Goal: Task Accomplishment & Management: Use online tool/utility

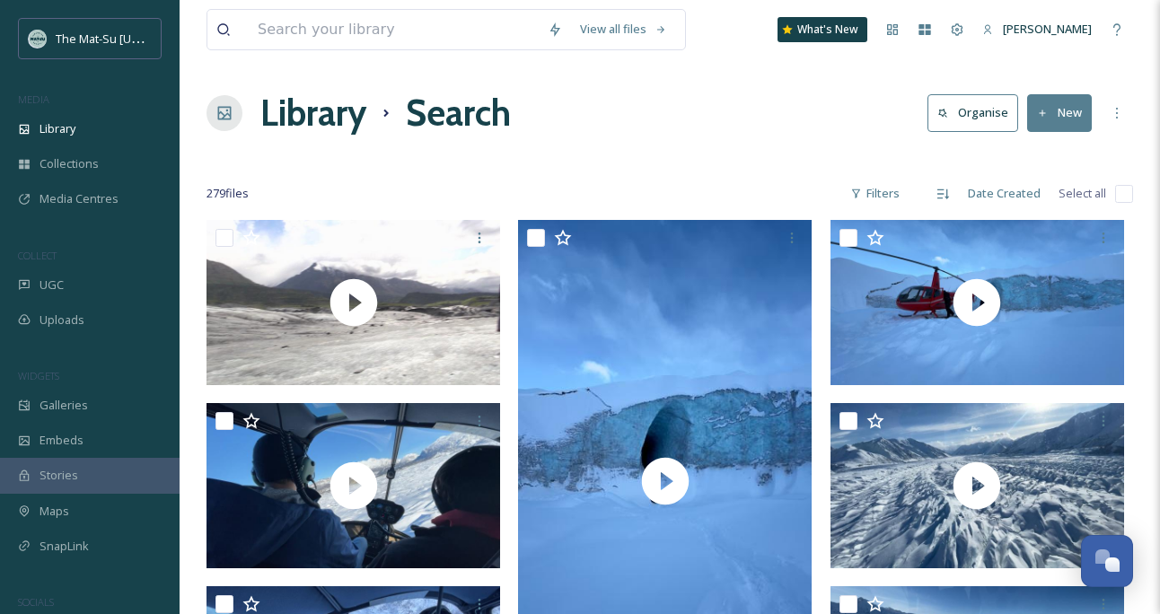
scroll to position [8415, 0]
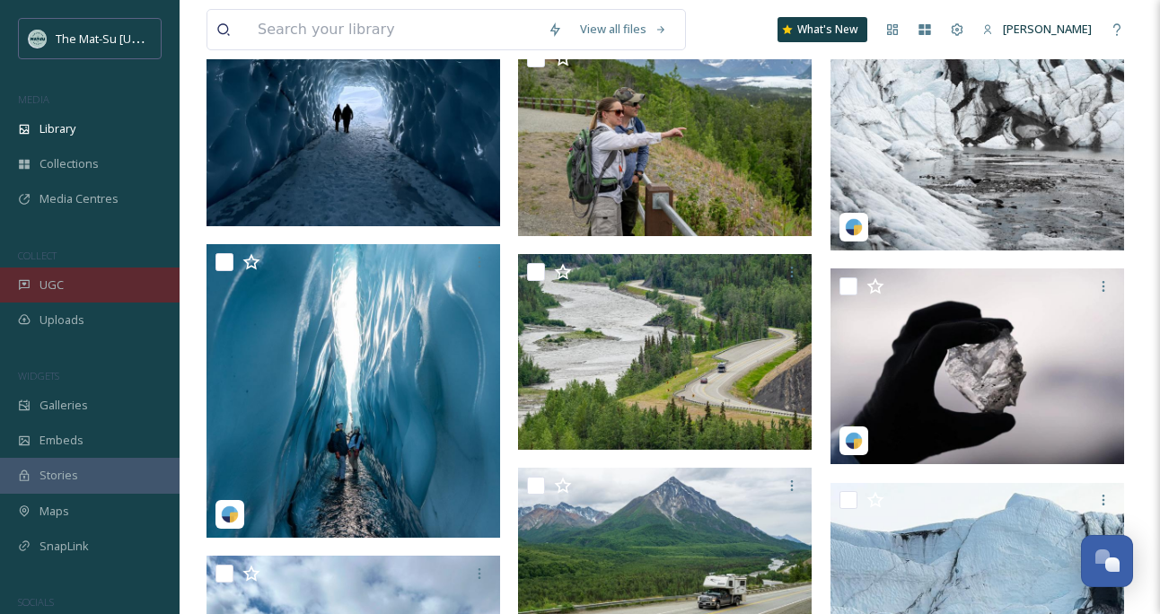
click at [54, 278] on span "UGC" at bounding box center [51, 284] width 24 height 17
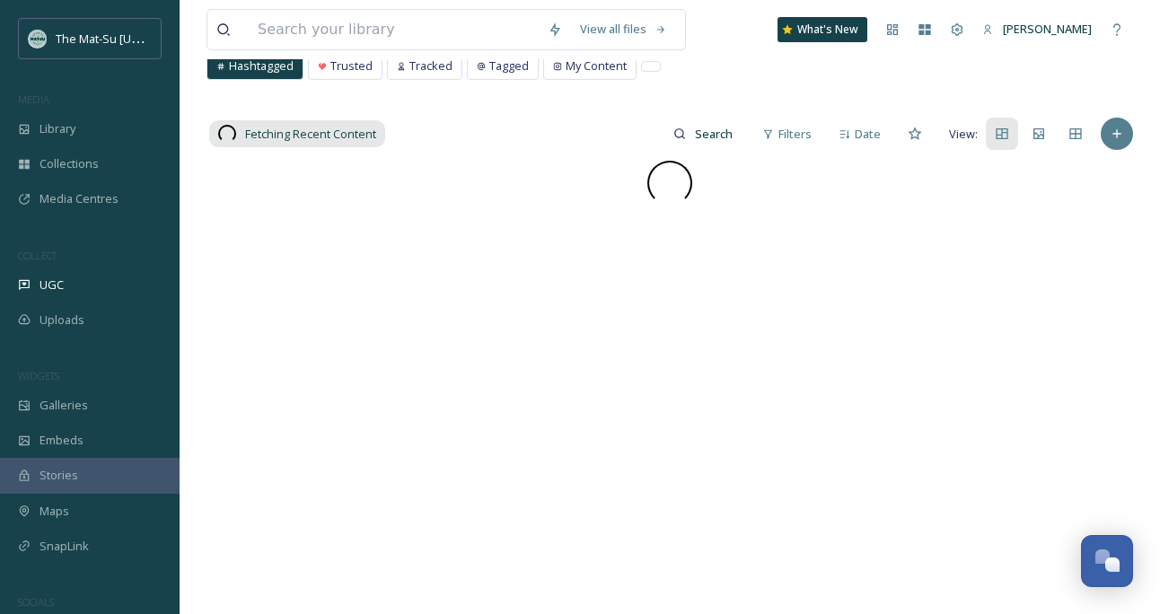
scroll to position [119, 0]
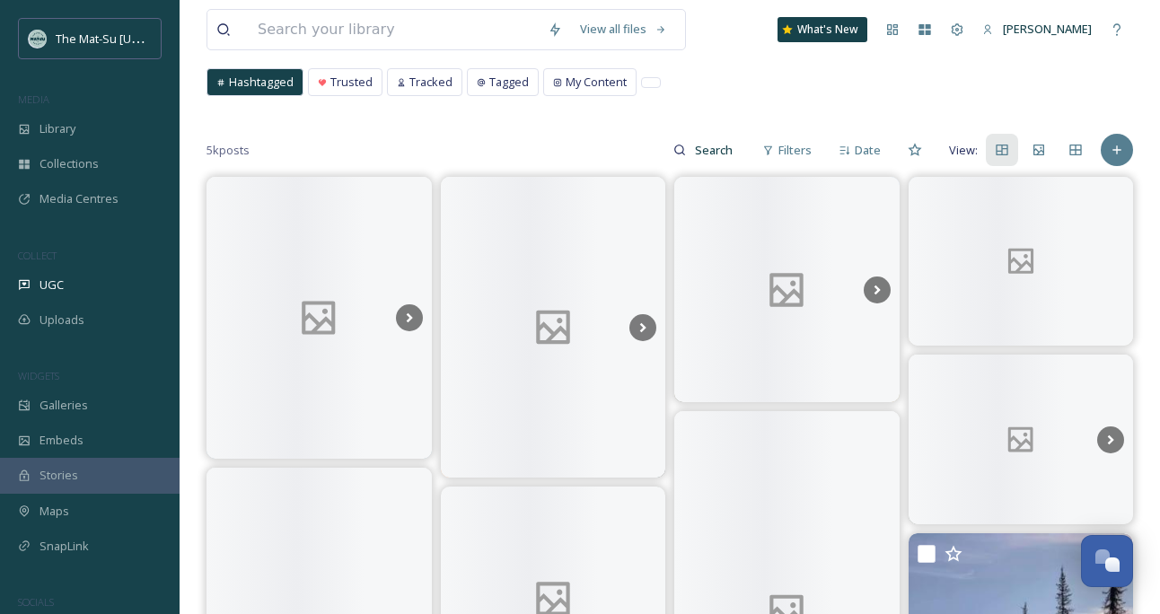
scroll to position [100, 0]
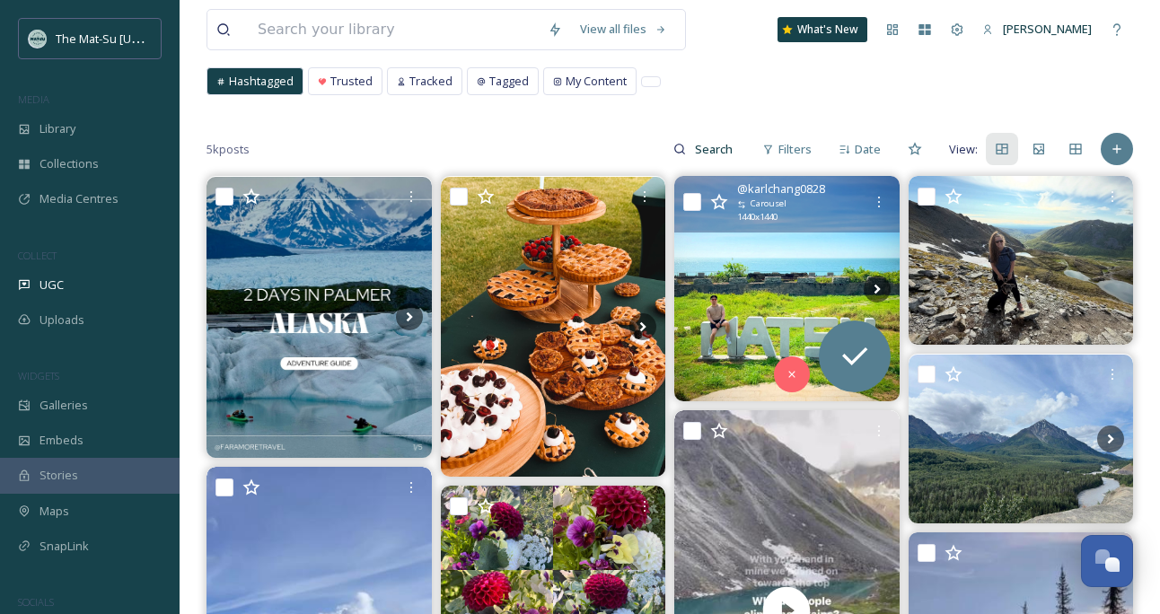
click at [690, 200] on input "checkbox" at bounding box center [692, 202] width 18 height 18
checkbox input "true"
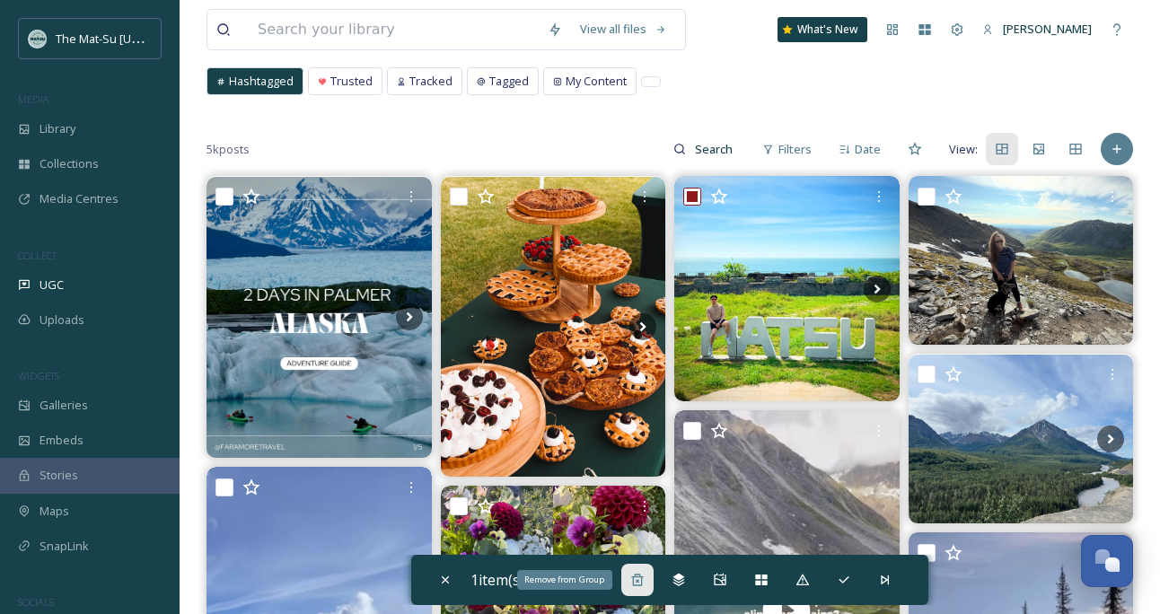
click at [643, 581] on icon at bounding box center [637, 580] width 14 height 14
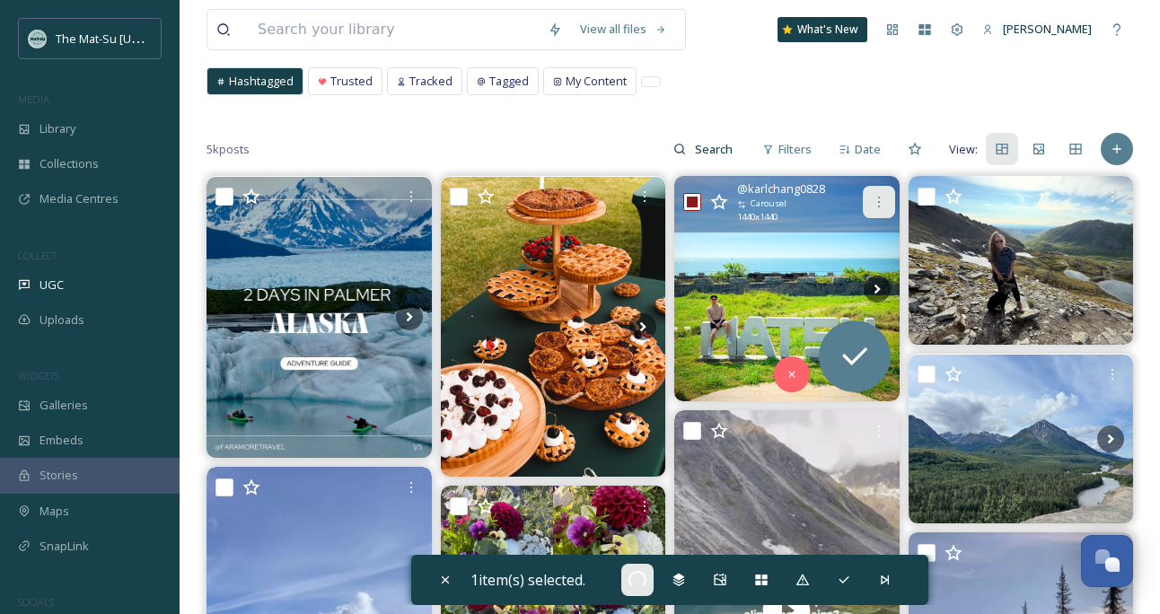
click at [881, 198] on icon at bounding box center [879, 202] width 14 height 14
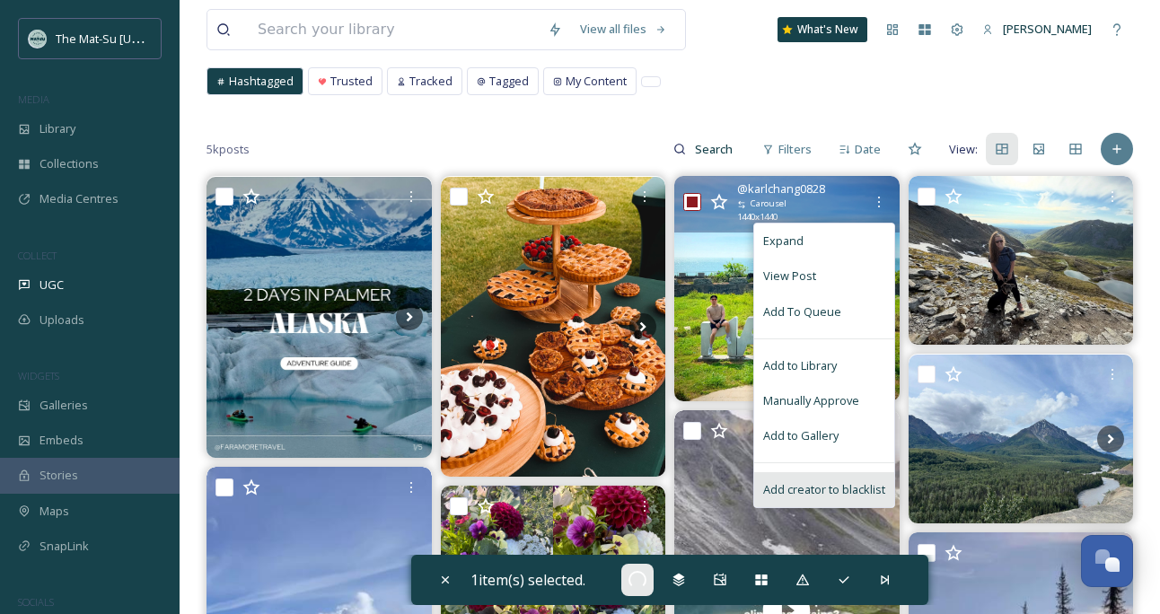
click at [839, 487] on span "Add creator to blacklist" at bounding box center [824, 489] width 122 height 17
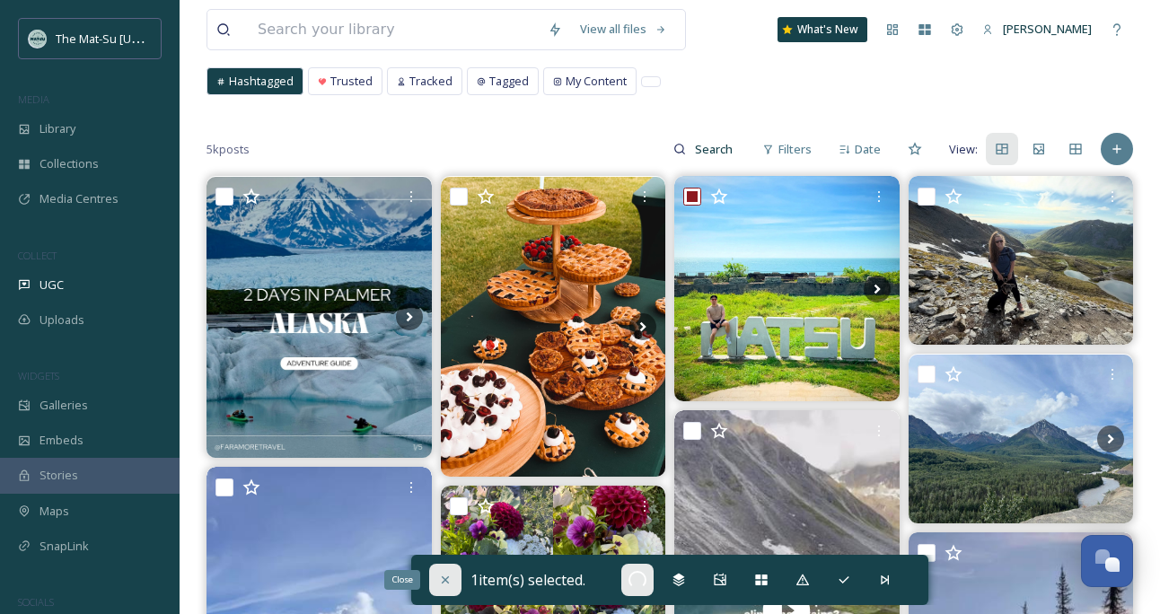
click at [442, 576] on icon at bounding box center [445, 580] width 14 height 14
checkbox input "false"
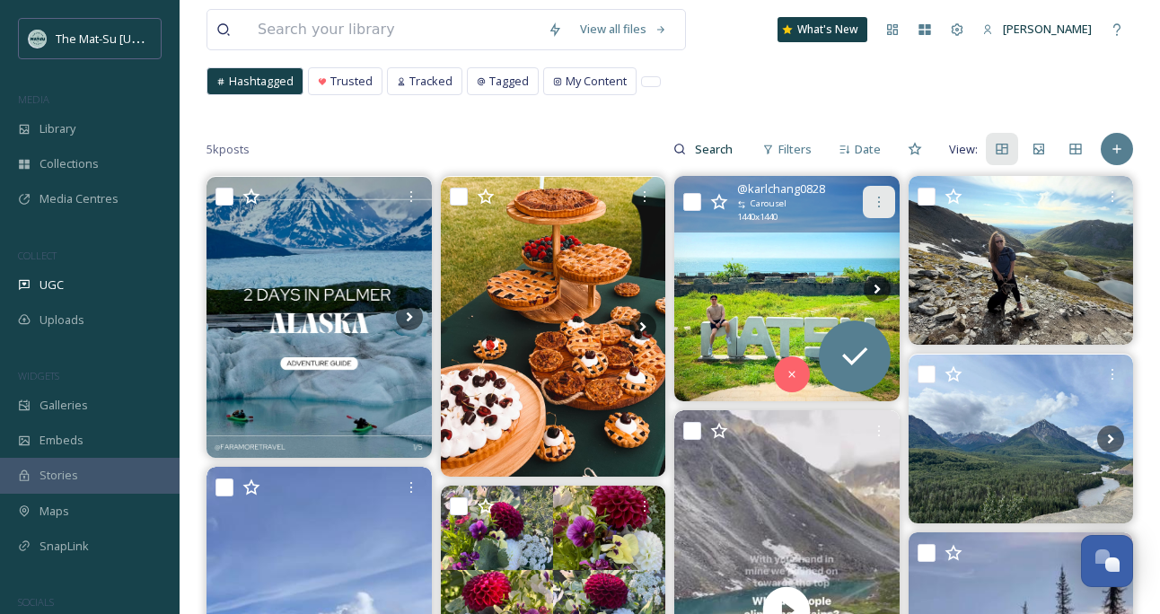
click at [874, 192] on div at bounding box center [879, 202] width 32 height 32
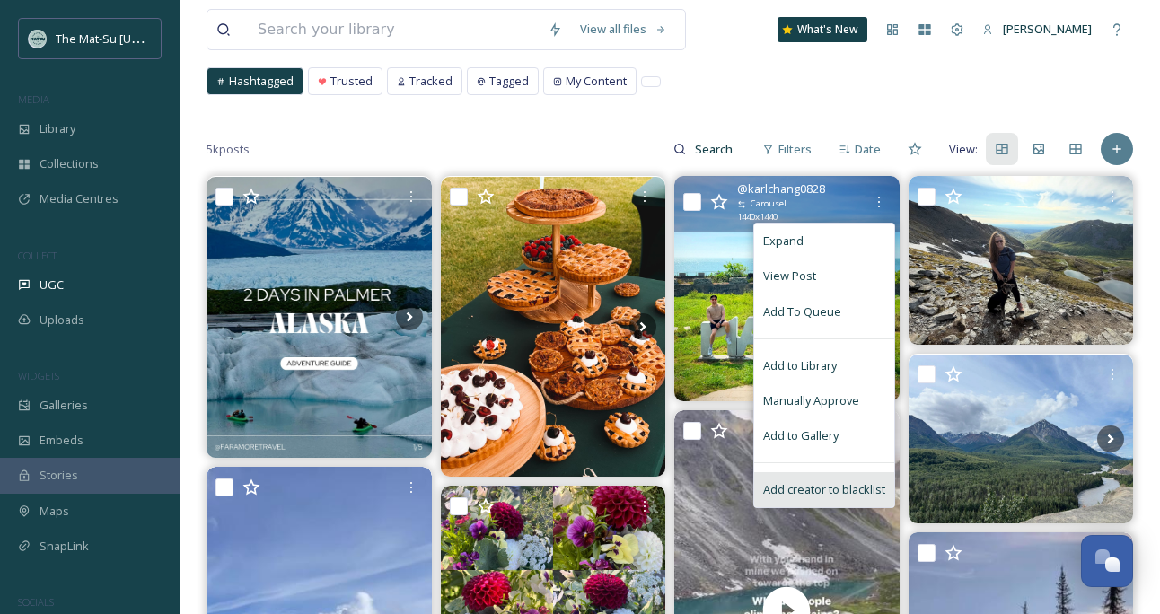
click at [814, 487] on span "Add creator to blacklist" at bounding box center [824, 489] width 122 height 17
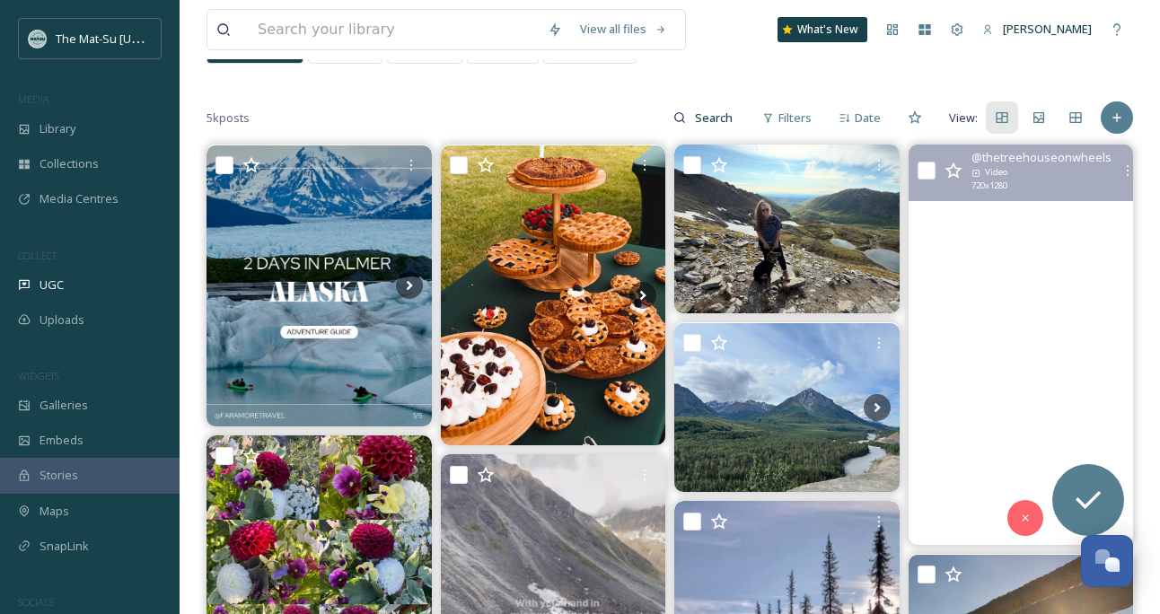
scroll to position [137, 0]
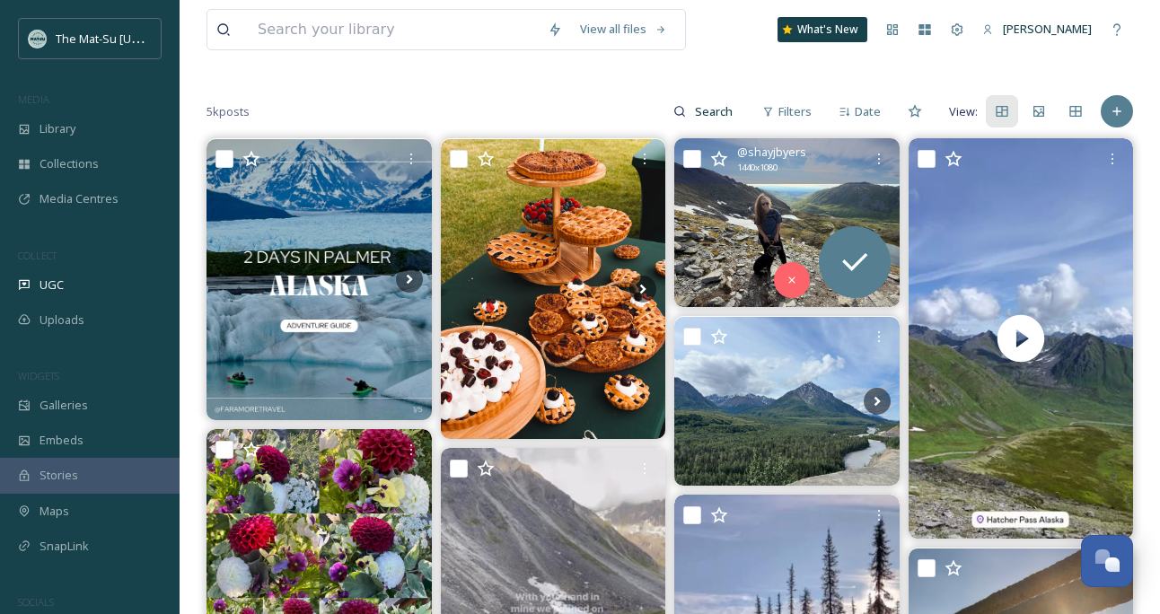
click at [693, 154] on input "checkbox" at bounding box center [692, 159] width 18 height 18
checkbox input "true"
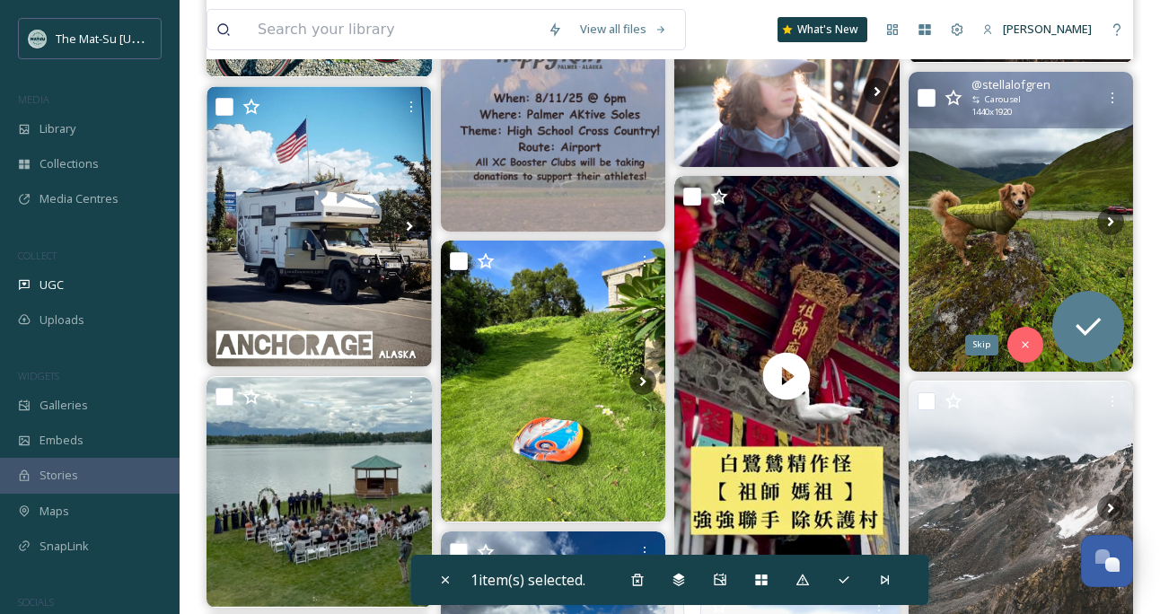
scroll to position [2408, 0]
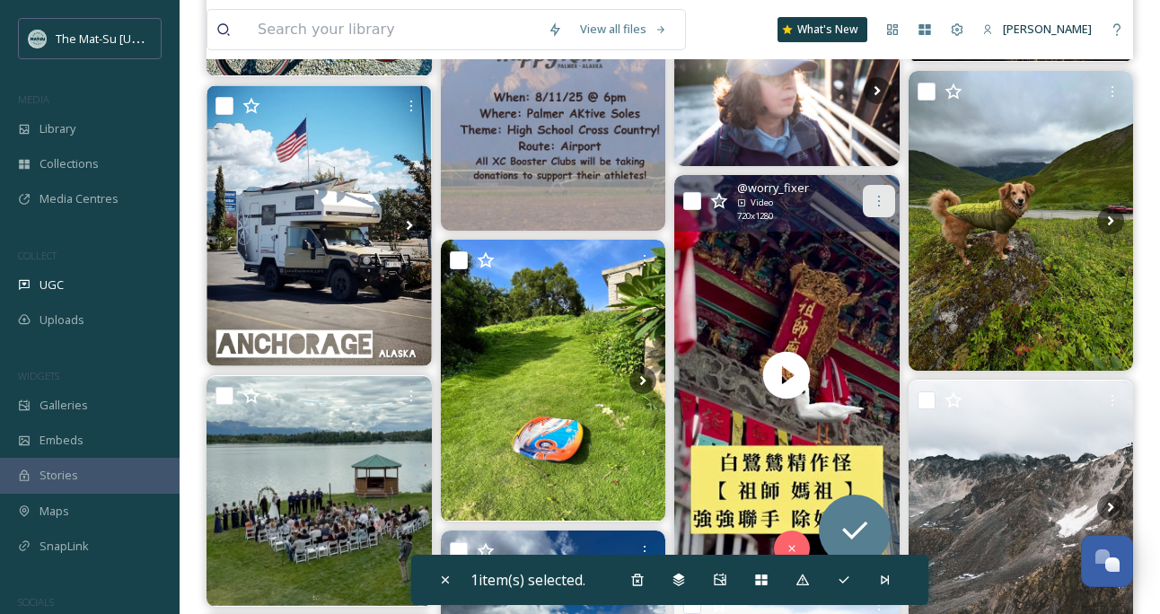
click at [882, 206] on icon at bounding box center [879, 201] width 14 height 14
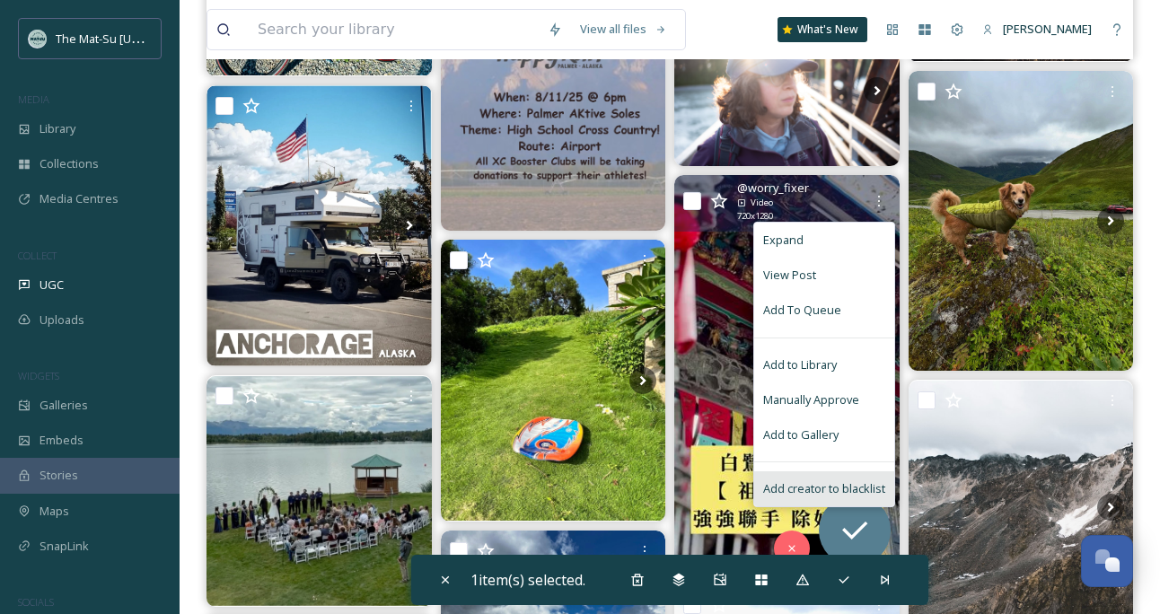
click at [806, 485] on span "Add creator to blacklist" at bounding box center [824, 488] width 122 height 17
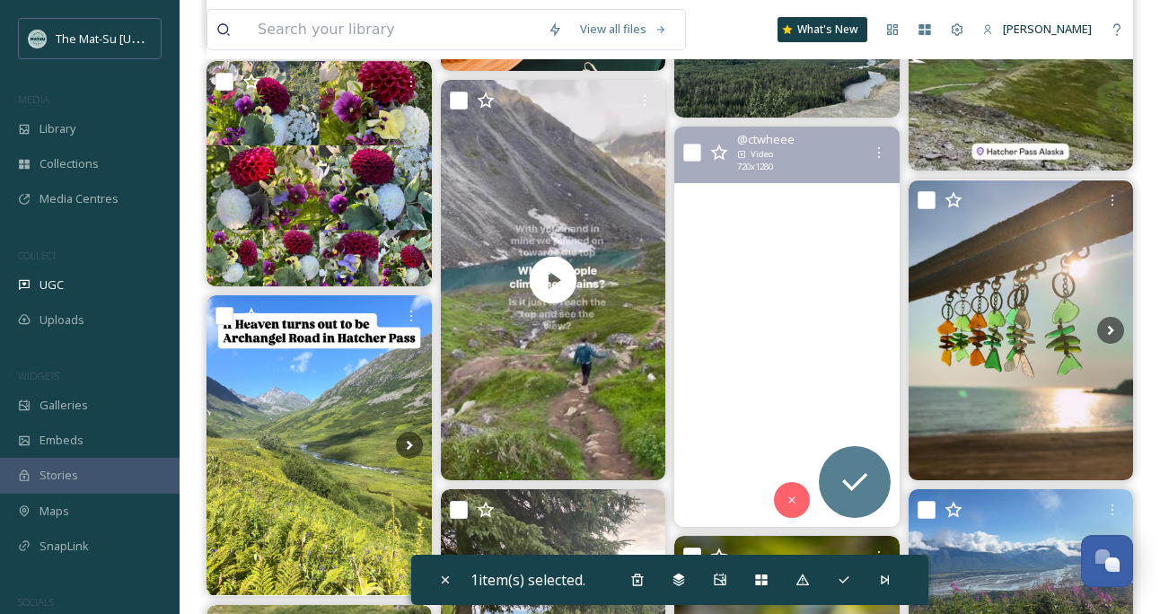
scroll to position [510, 0]
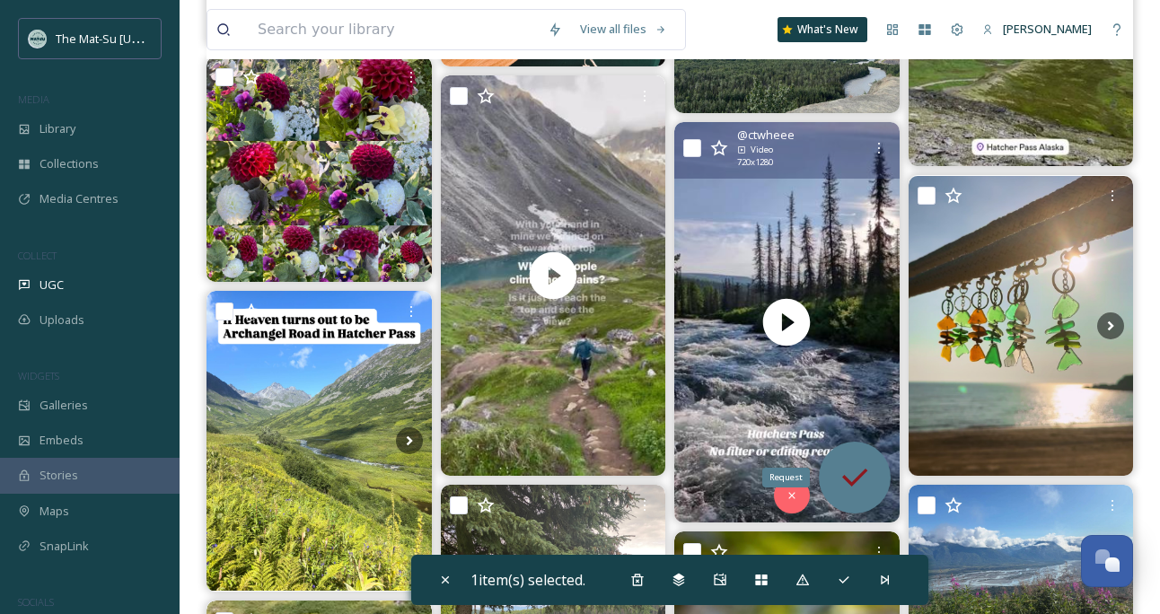
click at [853, 474] on icon at bounding box center [855, 478] width 36 height 36
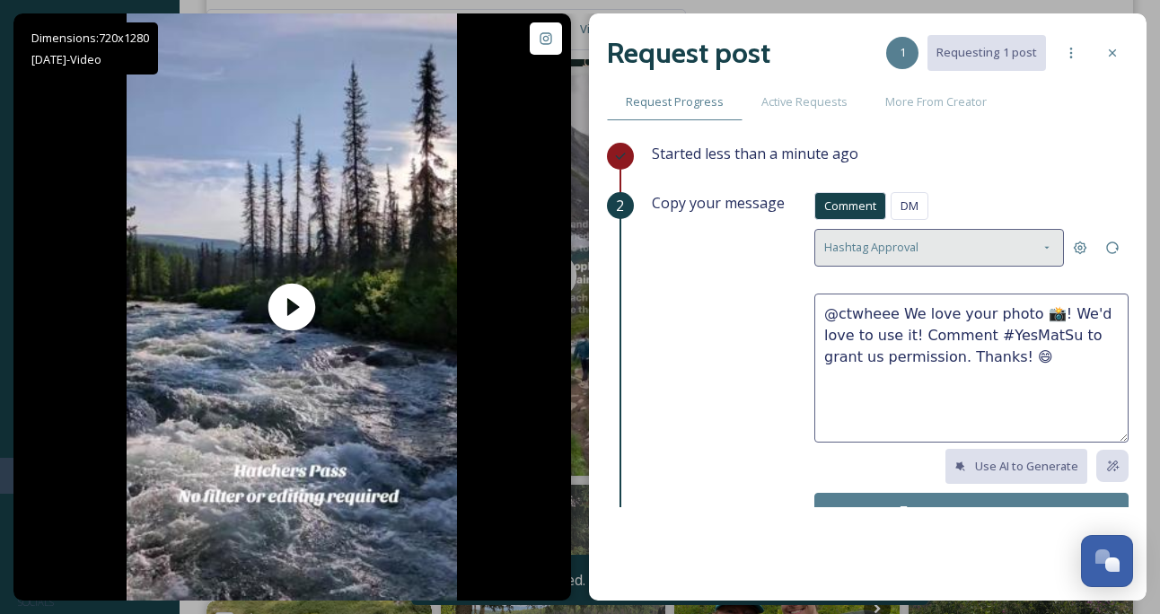
click at [1048, 245] on icon at bounding box center [1046, 248] width 14 height 14
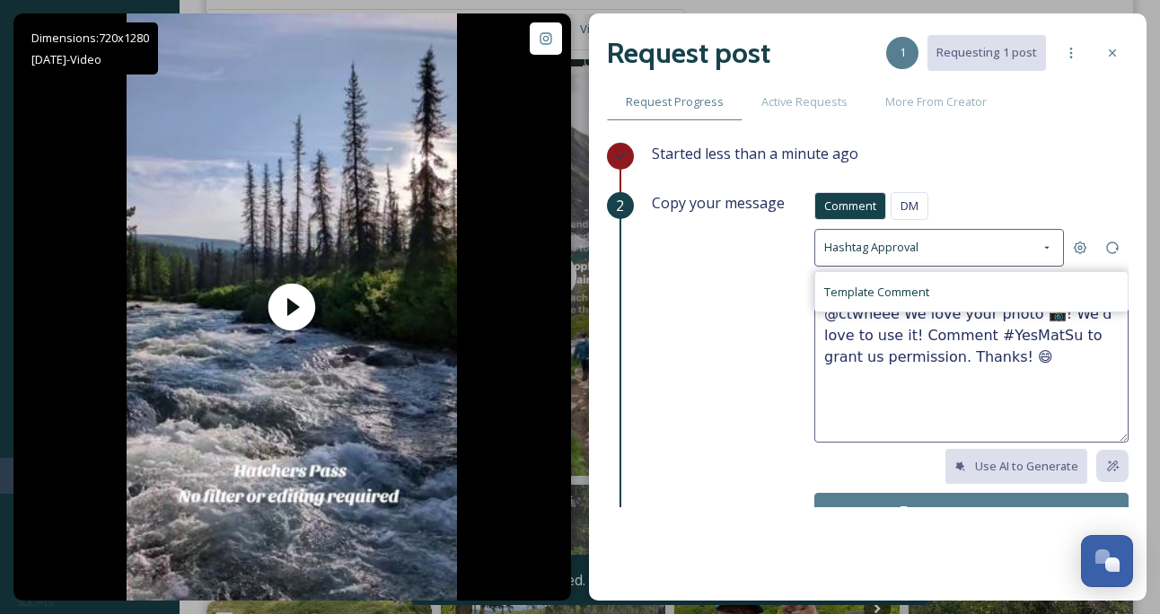
click at [1030, 160] on div "Started less than a minute ago" at bounding box center [890, 167] width 477 height 49
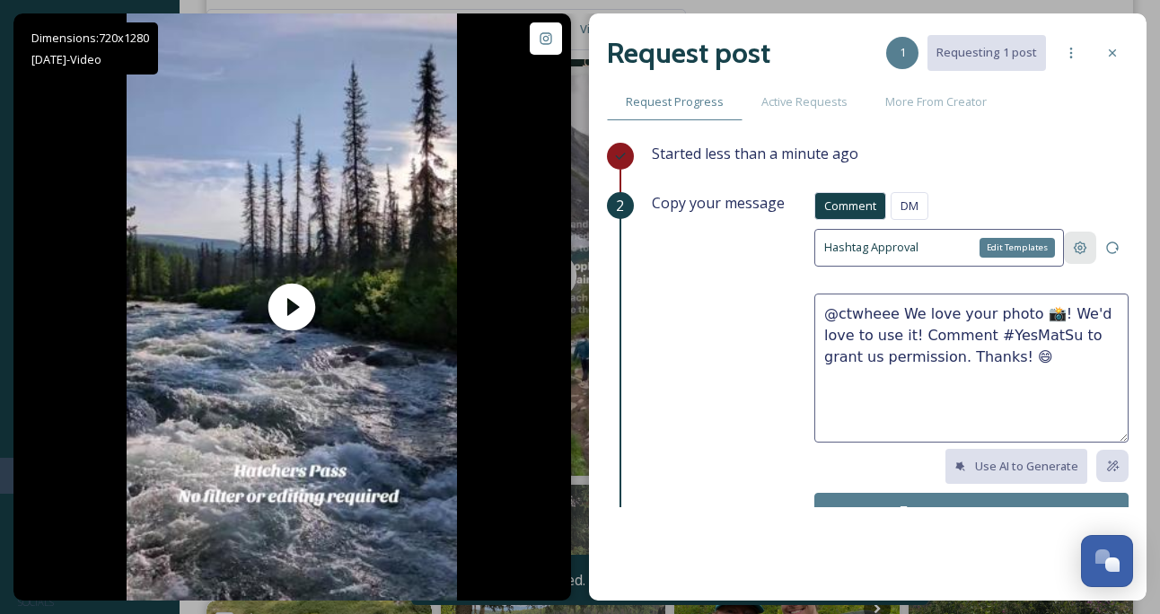
click at [1083, 247] on icon at bounding box center [1080, 248] width 14 height 14
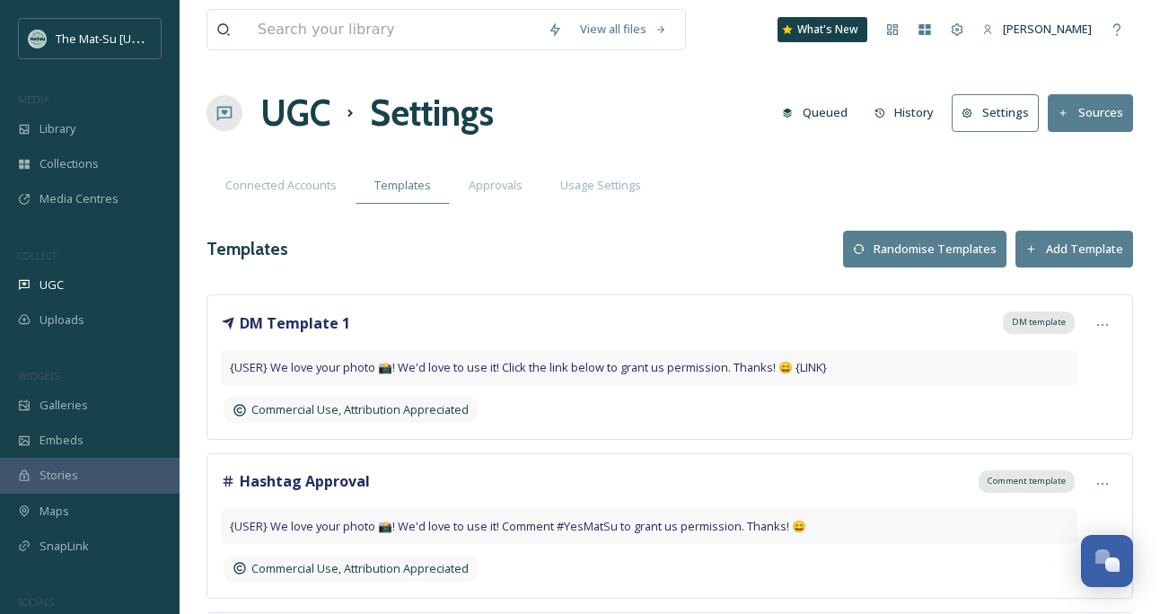
click at [430, 363] on span "{USER} We love your photo 📸! We'd love to use it! Click the link below to grant…" at bounding box center [528, 367] width 597 height 17
click at [1108, 314] on div at bounding box center [1102, 325] width 32 height 32
click at [1053, 401] on span "Edit" at bounding box center [1043, 399] width 20 height 17
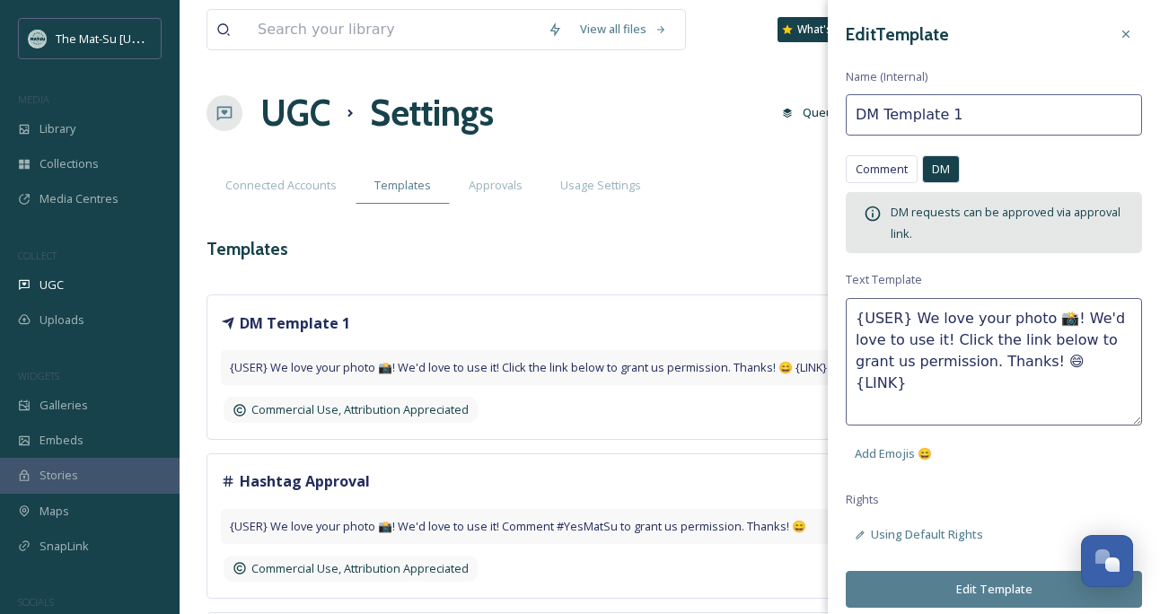
click at [908, 316] on textarea "{USER} We love your photo 📸! We'd love to use it! Click the link below to grant…" at bounding box center [994, 361] width 296 height 127
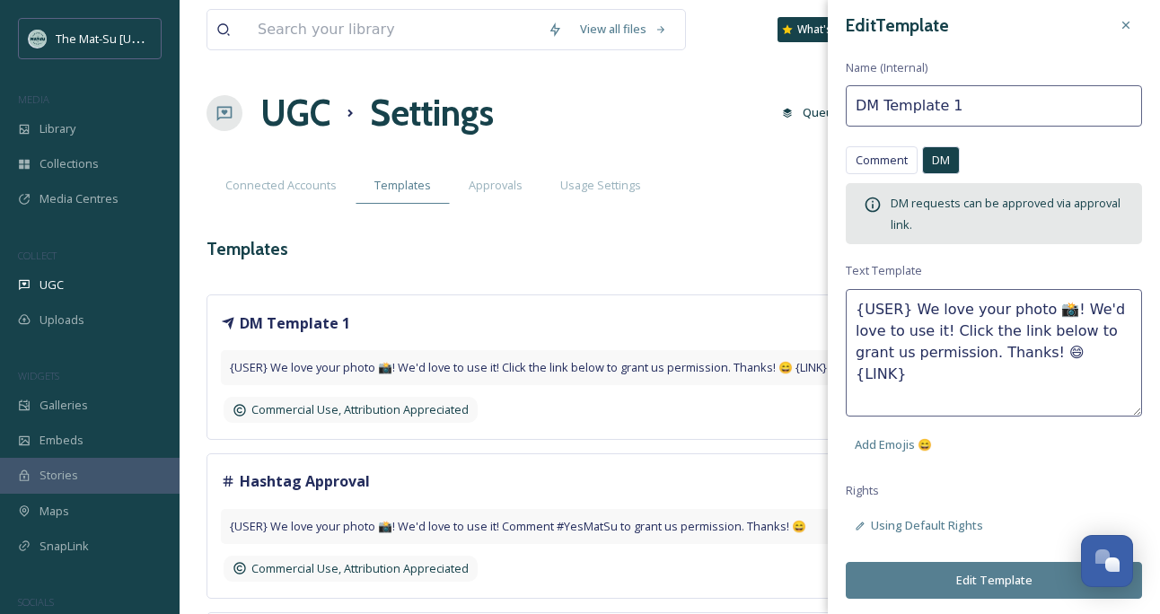
click at [745, 251] on div "Templates Randomise Templates Add Template" at bounding box center [669, 249] width 926 height 37
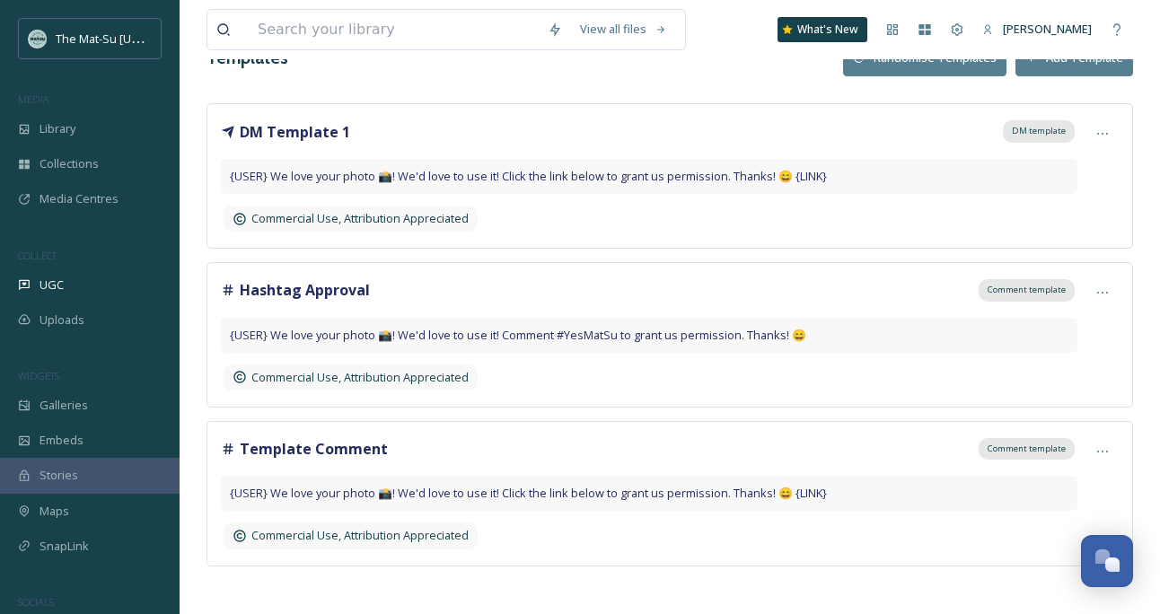
scroll to position [201, 0]
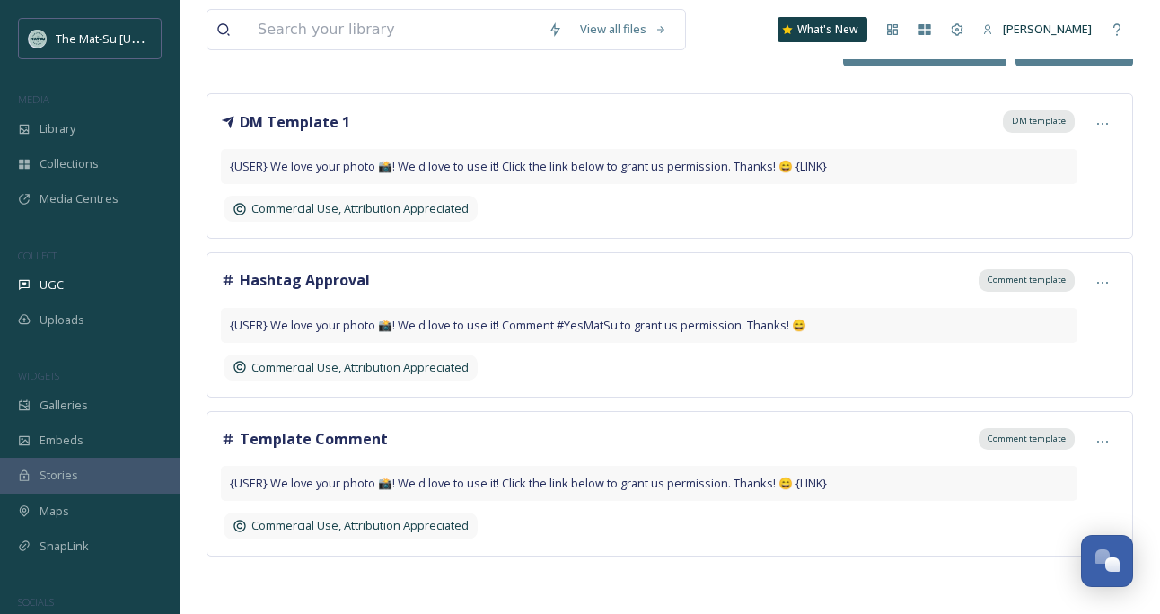
click at [586, 369] on div "Commercial Use, Attribution Appreciated" at bounding box center [649, 367] width 856 height 31
click at [1101, 276] on icon at bounding box center [1102, 283] width 14 height 14
click at [1053, 356] on span "Edit" at bounding box center [1043, 356] width 20 height 17
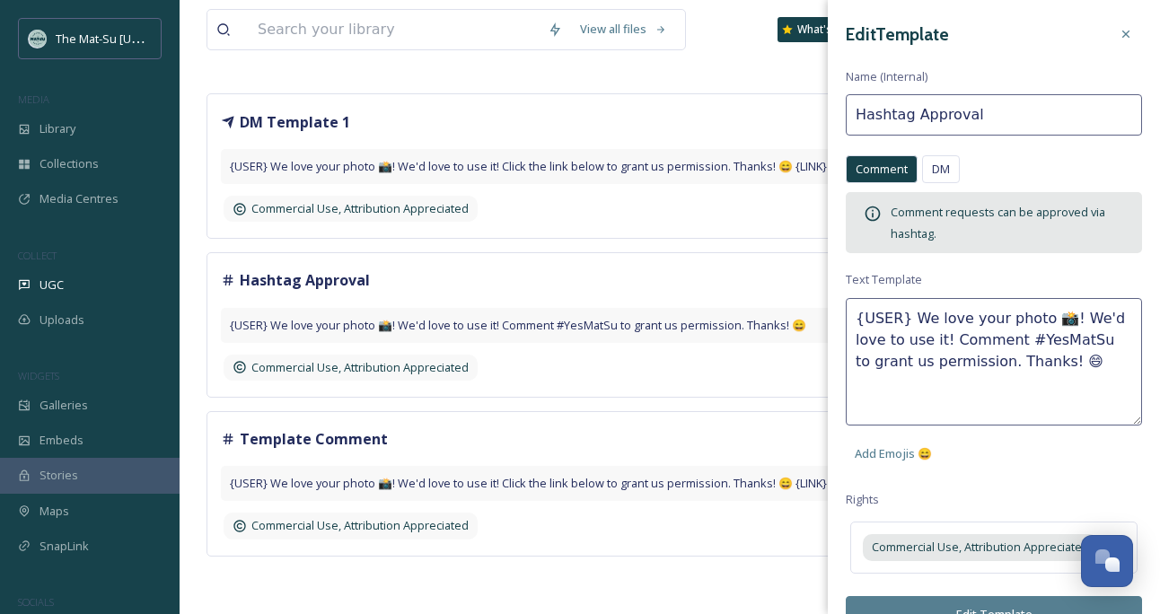
click at [1035, 363] on textarea "{USER} We love your photo 📸! We'd love to use it! Comment #YesMatSu to grant us…" at bounding box center [994, 361] width 296 height 127
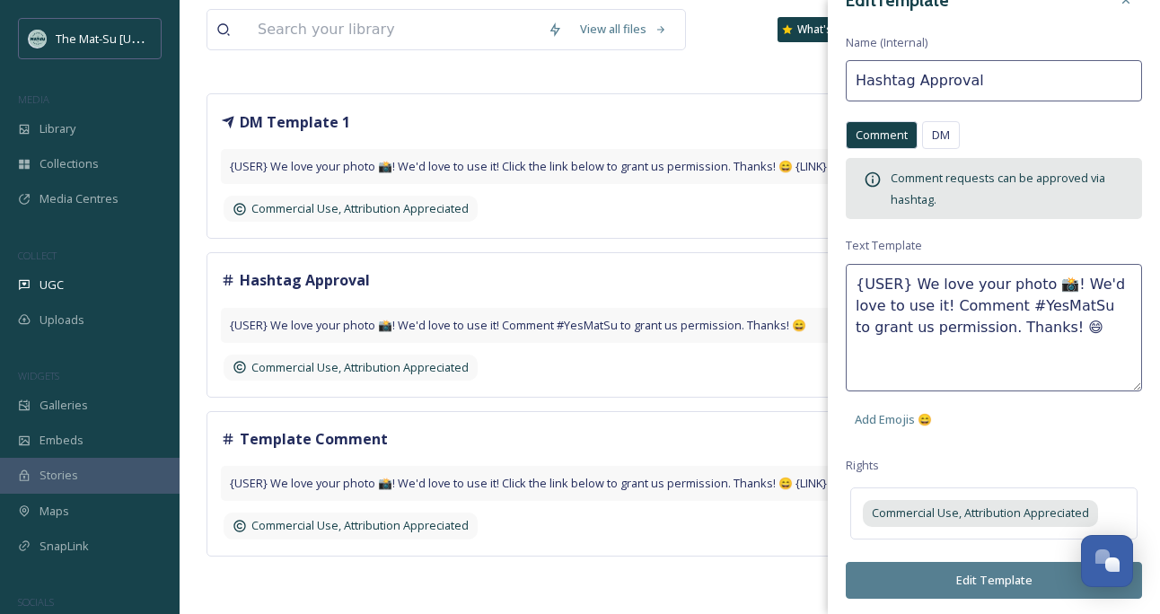
scroll to position [0, 0]
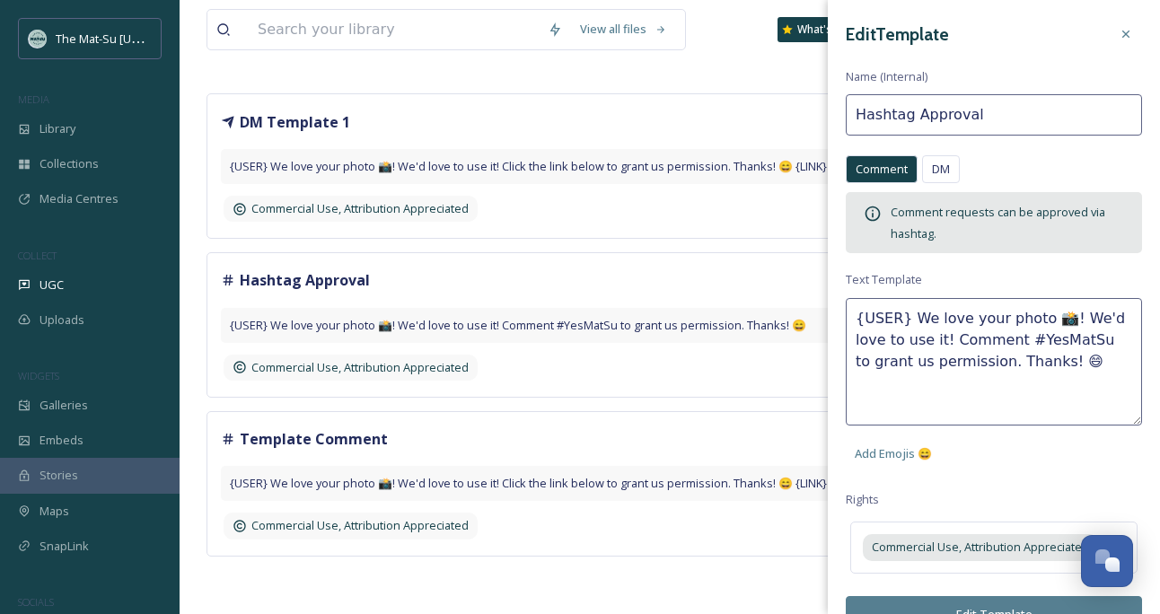
click at [909, 316] on textarea "{USER} We love your photo 📸! We'd love to use it! Comment #YesMatSu to grant us…" at bounding box center [994, 361] width 296 height 127
click at [908, 339] on textarea "{USER} We love your photo 📸! We'd love to use it! Comment #YesMatSu to grant us…" at bounding box center [994, 361] width 296 height 127
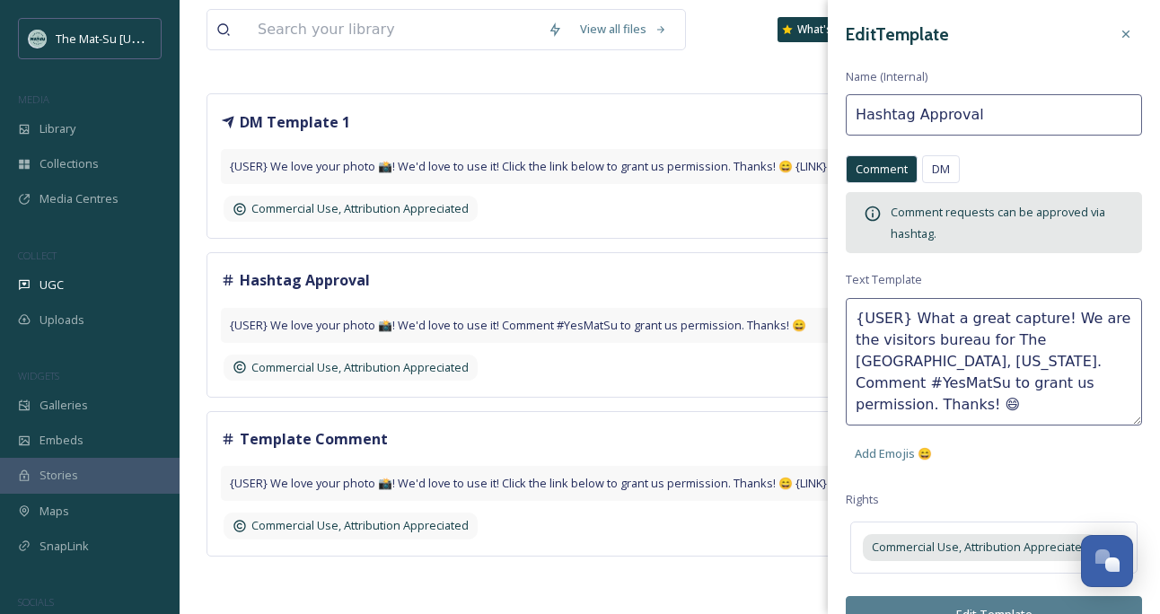
click at [1116, 341] on textarea "{USER} What a great capture! We are the visitors bureau for The [GEOGRAPHIC_DAT…" at bounding box center [994, 361] width 296 height 127
click at [1013, 376] on textarea "{USER} What a great capture! We are the visitors bureau for The [GEOGRAPHIC_DAT…" at bounding box center [994, 361] width 296 height 127
click at [1112, 339] on textarea "{USER} What a great capture! We are the visitors bureau for The [GEOGRAPHIC_DAT…" at bounding box center [994, 361] width 296 height 127
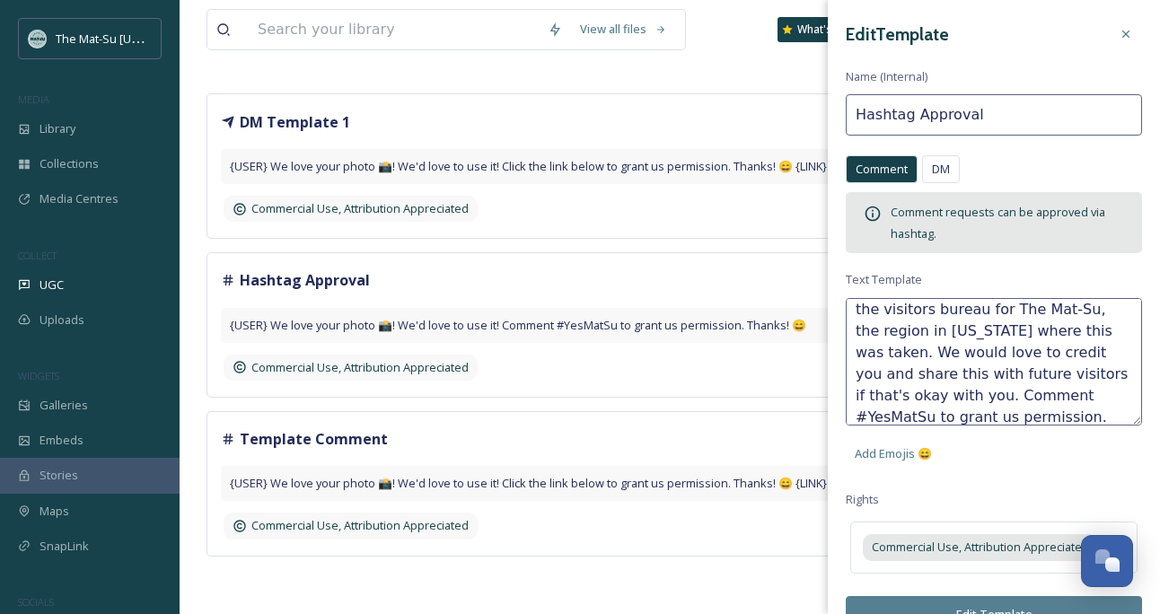
scroll to position [43, 0]
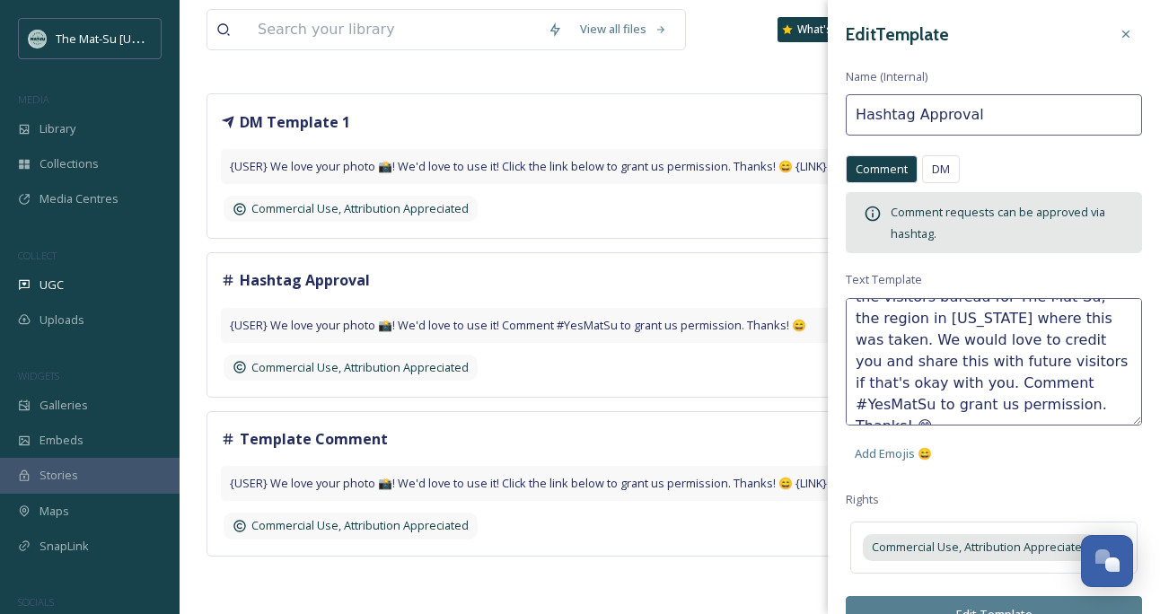
click at [1017, 402] on textarea "{USER} What a great capture! We are the visitors bureau for The Mat-Su, the reg…" at bounding box center [994, 361] width 296 height 127
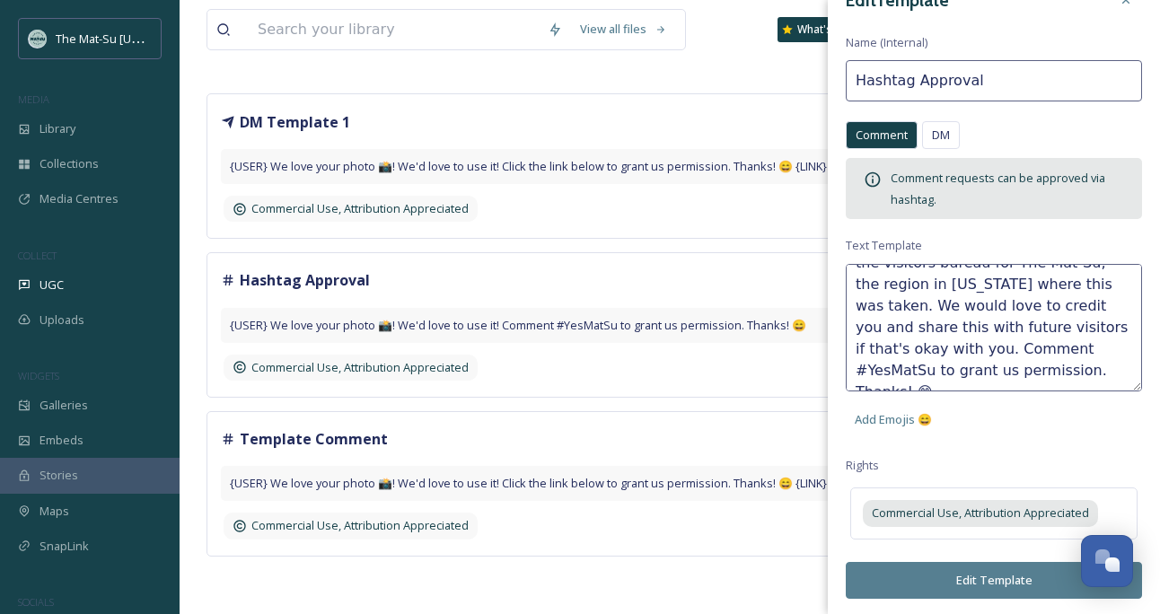
click at [1033, 367] on textarea "{USER} What a great capture! We are the visitors bureau for The Mat-Su, the reg…" at bounding box center [994, 327] width 296 height 127
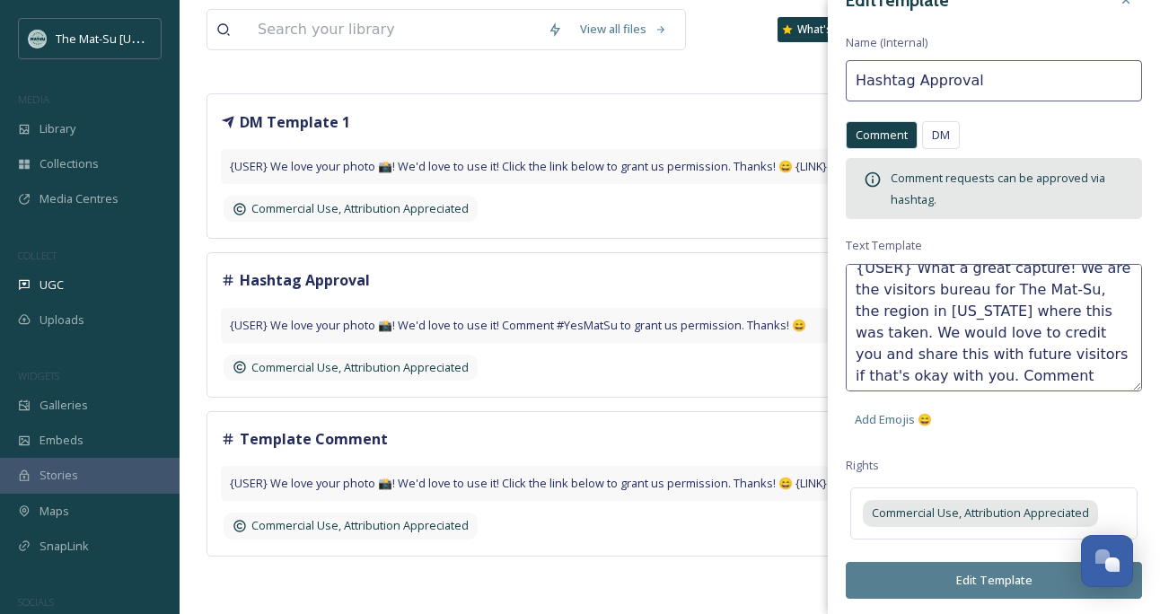
scroll to position [0, 0]
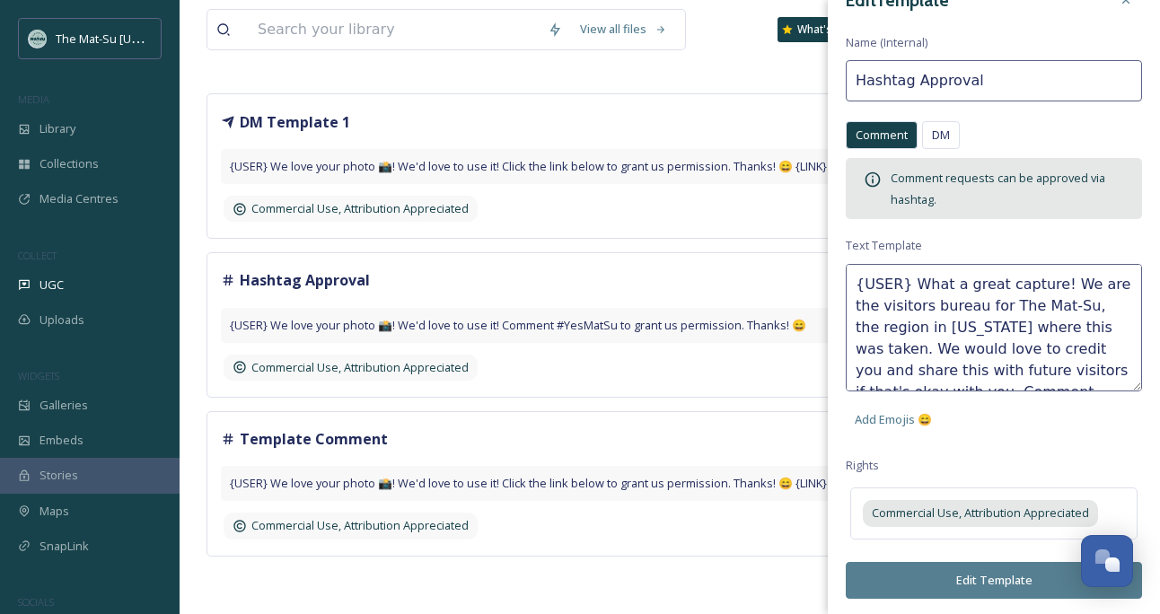
click at [1044, 283] on textarea "{USER} What a great capture! We are the visitors bureau for The Mat-Su, the reg…" at bounding box center [994, 327] width 296 height 127
type textarea "{USER} What a great capture! We are the visitors bureau for The Mat-Su, the reg…"
click at [904, 416] on span "Add Emojis 😄" at bounding box center [893, 419] width 77 height 17
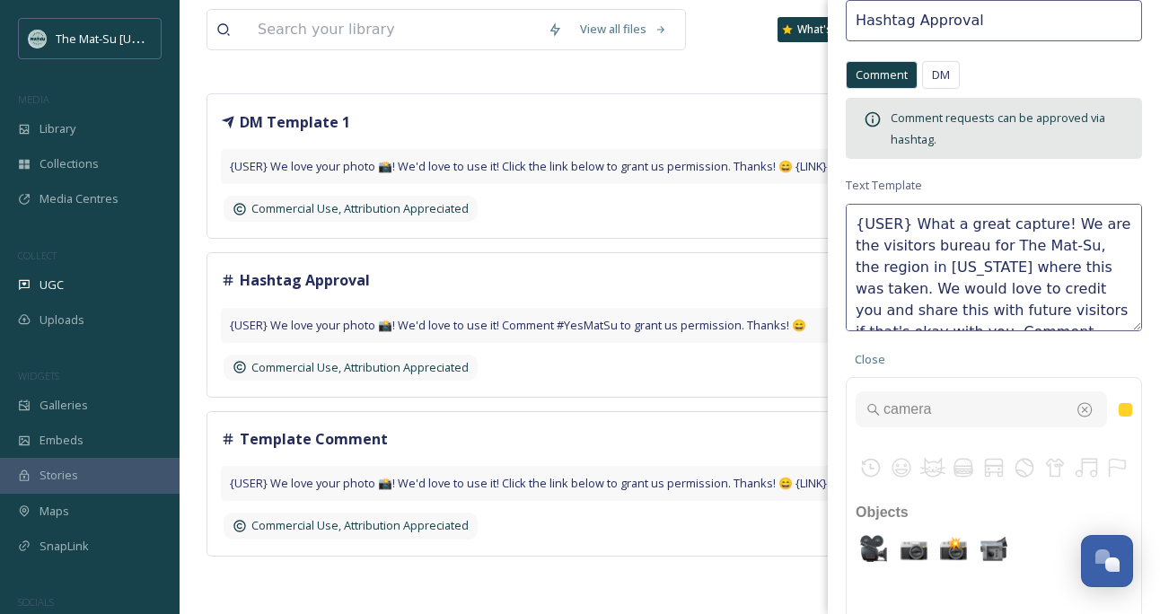
type input "camera"
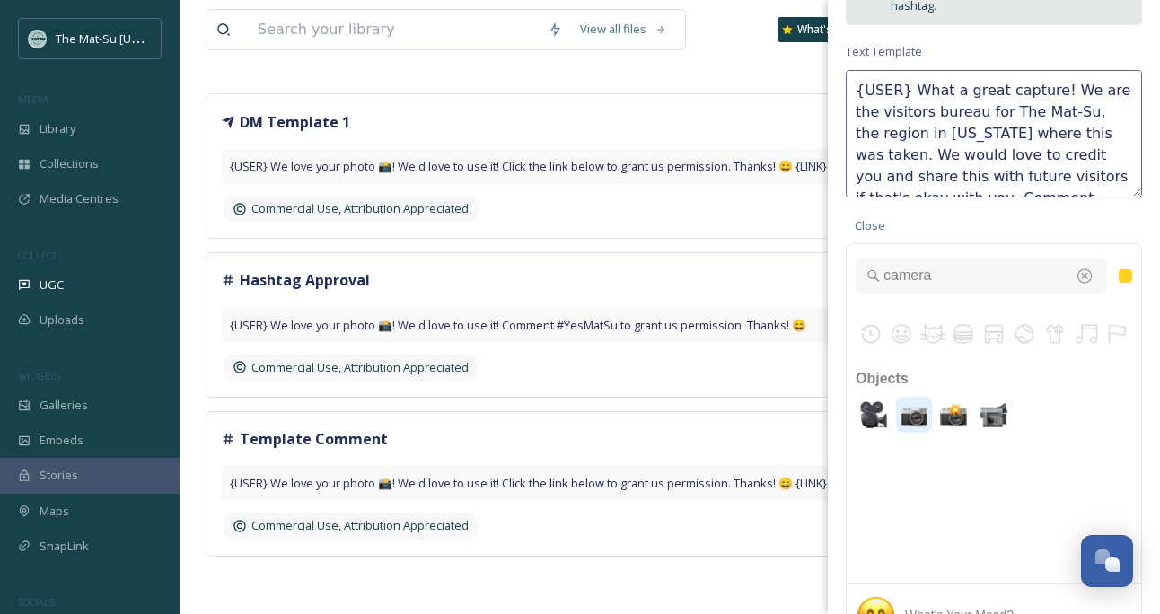
scroll to position [230, 0]
click at [958, 412] on img "camera with flash" at bounding box center [953, 413] width 36 height 36
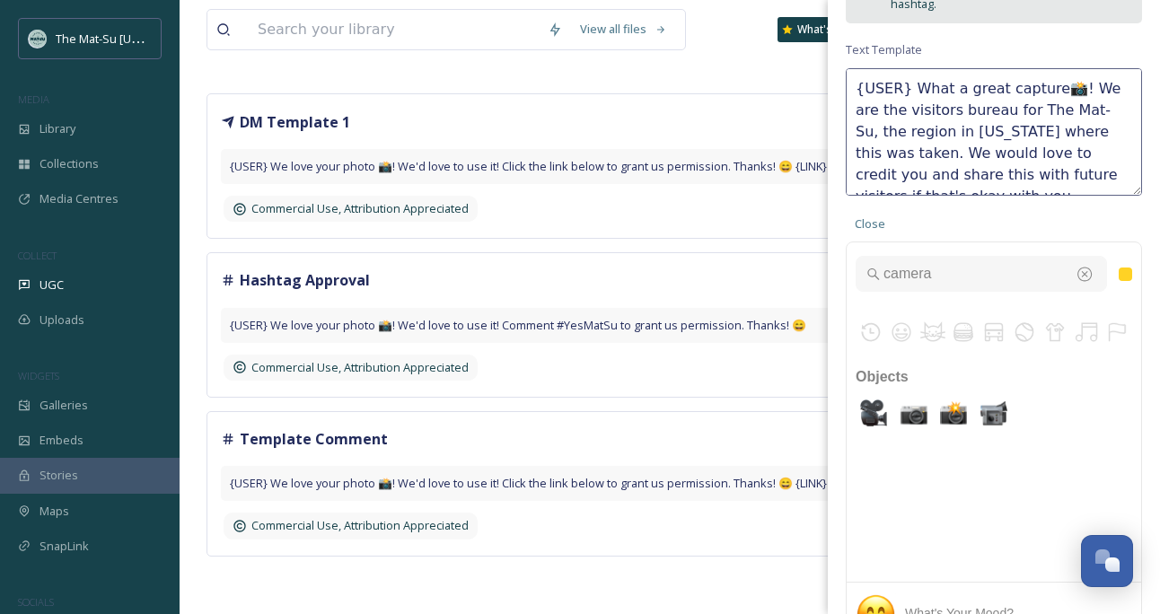
click at [1045, 87] on textarea "{USER} What a great capture📸! We are the visitors bureau for The Mat-Su, the re…" at bounding box center [994, 131] width 296 height 127
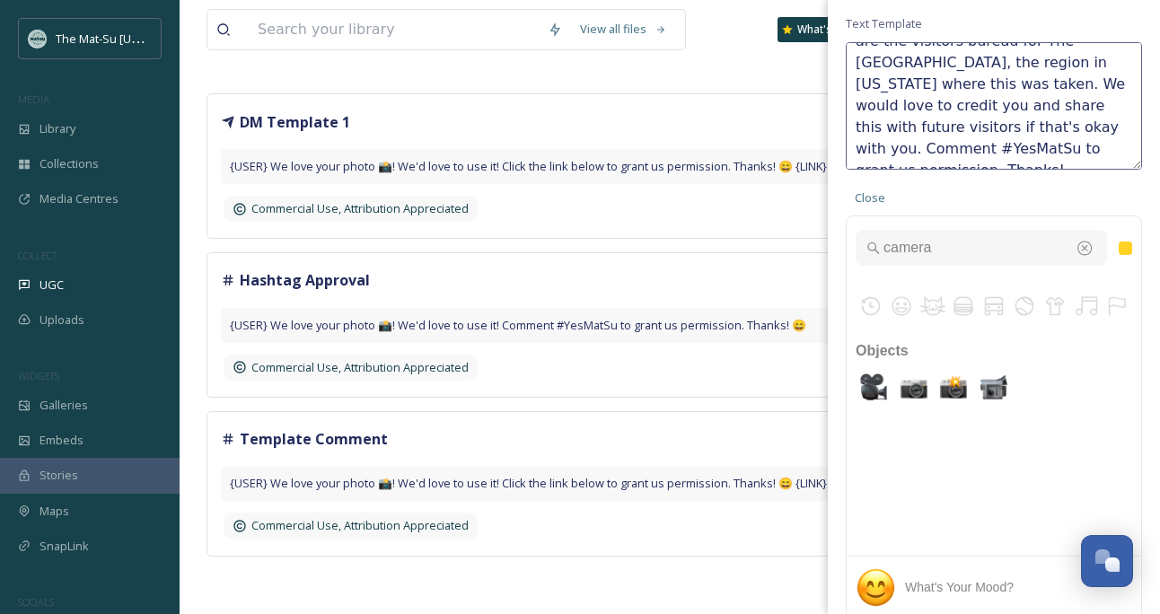
scroll to position [258, 0]
click at [1012, 143] on textarea "{USER} What a great capture! 📸 We are the visitors bureau for The [GEOGRAPHIC_D…" at bounding box center [994, 103] width 296 height 127
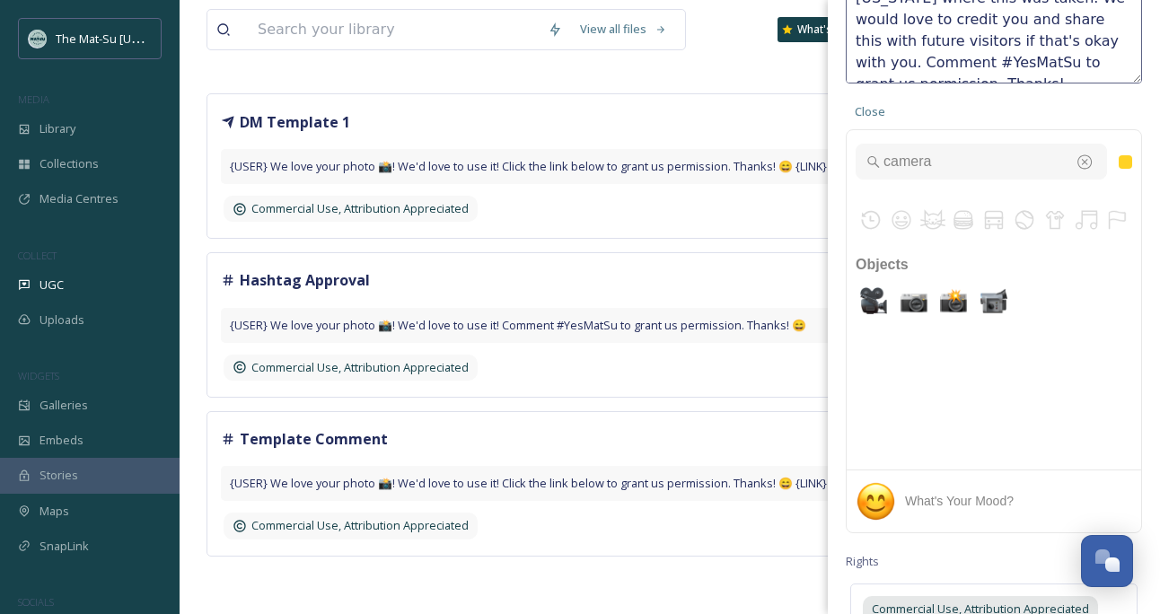
scroll to position [438, 0]
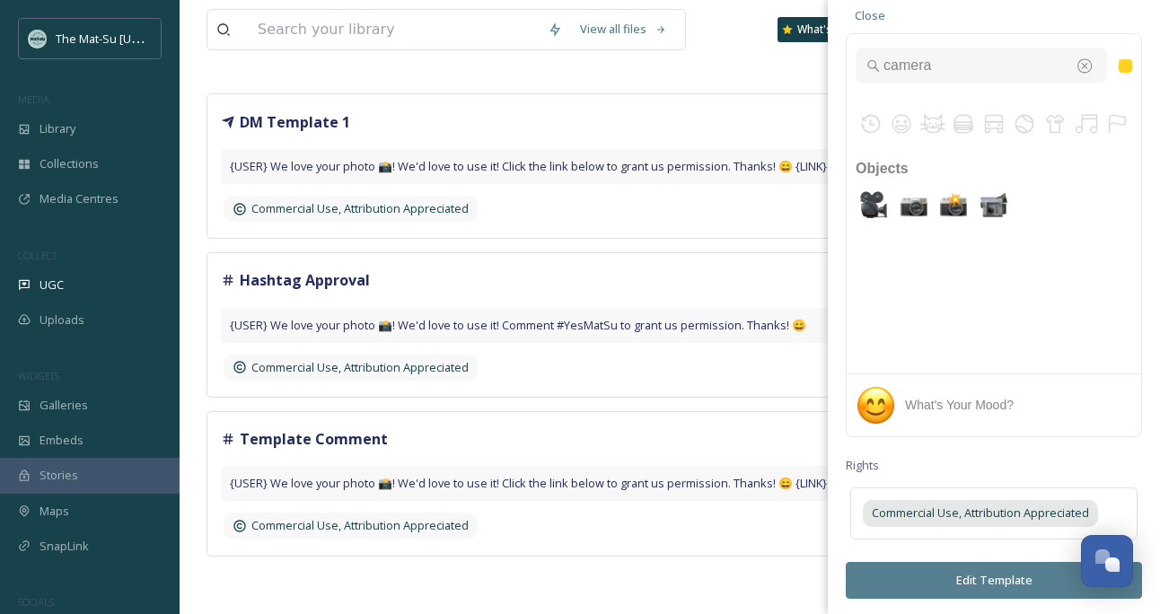
type textarea "{USER} What a great capture! 📸 We are the visitors bureau for The [GEOGRAPHIC_D…"
click at [978, 574] on button "Edit Template" at bounding box center [994, 580] width 296 height 37
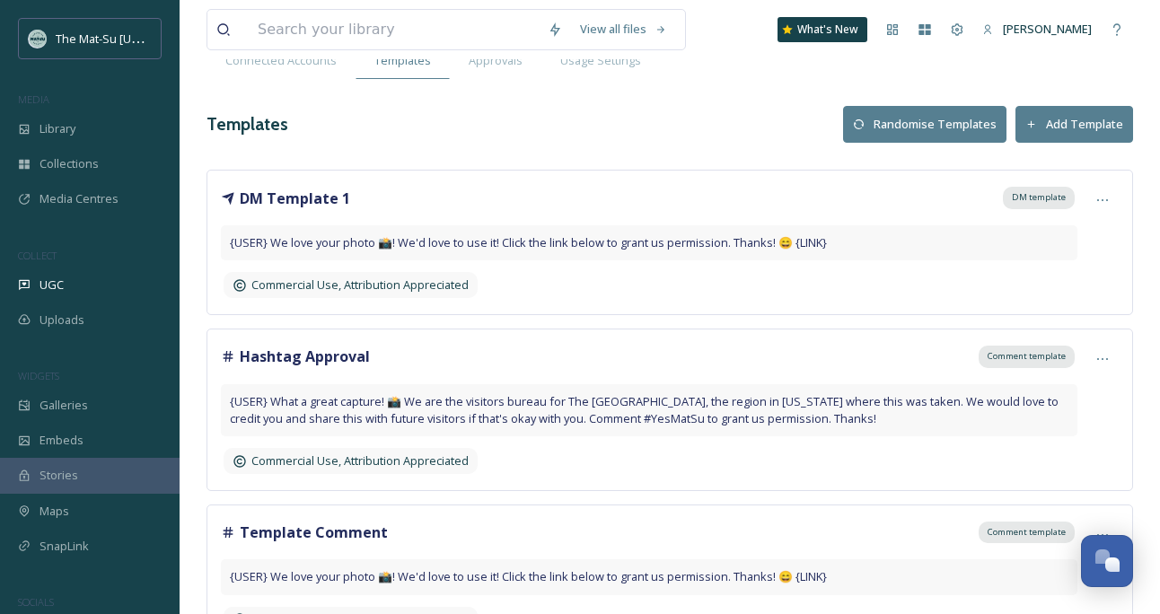
scroll to position [123, 0]
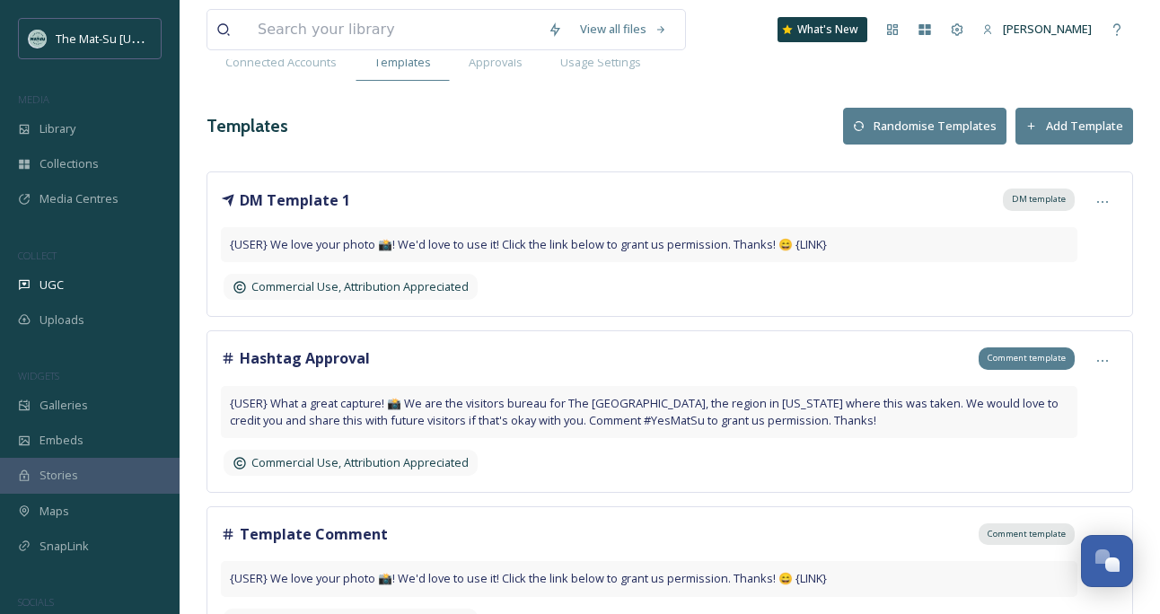
click at [1022, 360] on span "Comment template" at bounding box center [1026, 358] width 78 height 13
click at [1033, 355] on span "Comment template" at bounding box center [1026, 358] width 78 height 13
click at [487, 371] on div "Hashtag Approval Comment template" at bounding box center [649, 358] width 856 height 27
